Goal: Check status: Check status

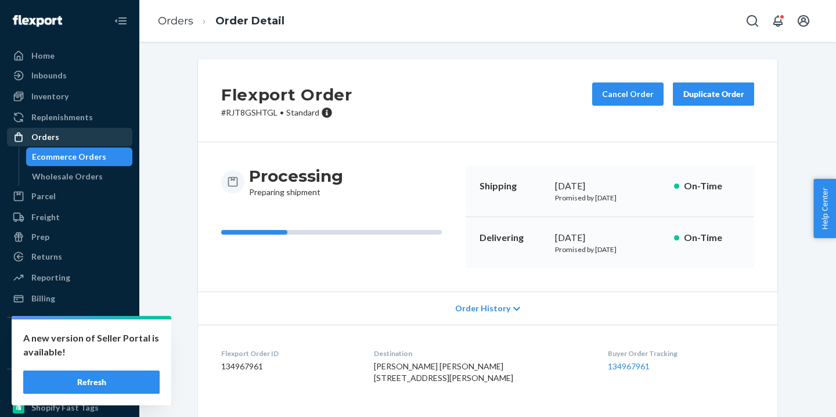
scroll to position [105, 0]
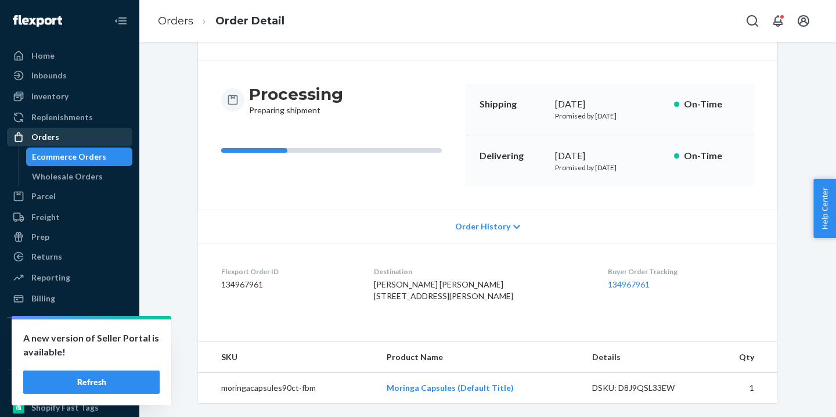
click at [73, 143] on div "Orders" at bounding box center [69, 137] width 123 height 16
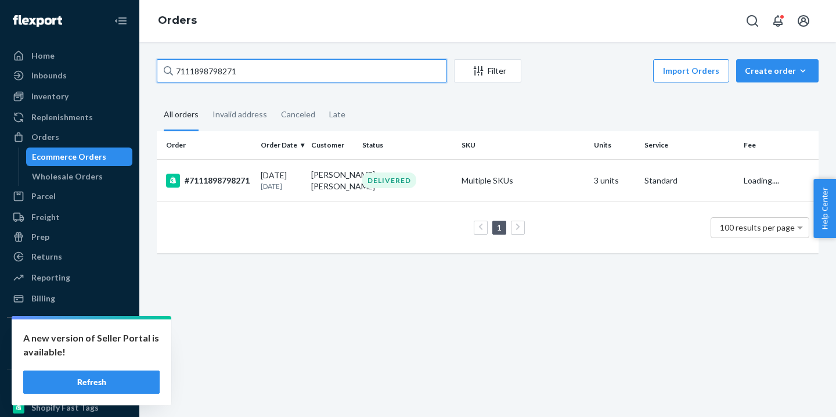
click at [221, 76] on input "7111898798271" at bounding box center [302, 70] width 290 height 23
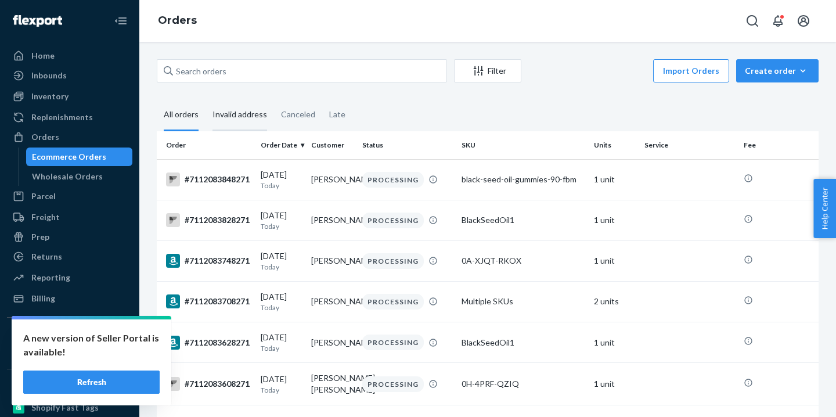
click at [249, 114] on div "Invalid address" at bounding box center [240, 115] width 55 height 32
click at [206, 99] on input "Invalid address" at bounding box center [206, 99] width 0 height 0
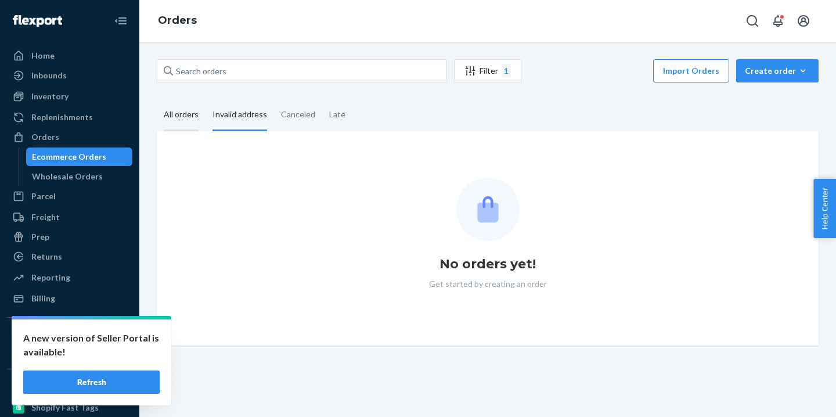
click at [175, 118] on div "All orders" at bounding box center [181, 115] width 35 height 32
click at [157, 99] on input "All orders" at bounding box center [157, 99] width 0 height 0
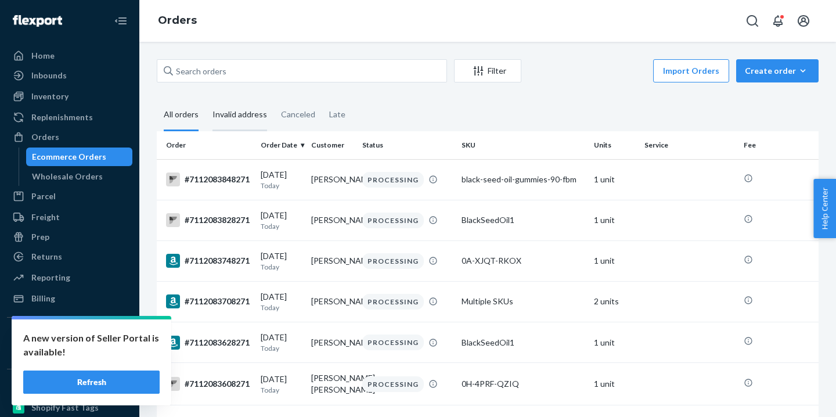
click at [234, 123] on div "Invalid address" at bounding box center [240, 115] width 55 height 32
click at [206, 99] on input "Invalid address" at bounding box center [206, 99] width 0 height 0
